Goal: Navigation & Orientation: Find specific page/section

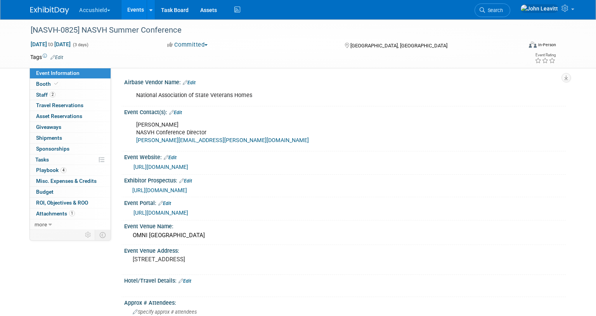
select select "Yes"
click at [47, 12] on img at bounding box center [49, 11] width 39 height 8
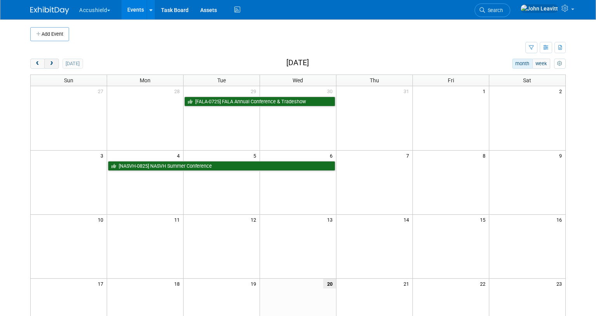
click at [51, 66] on span "next" at bounding box center [52, 63] width 6 height 5
